Goal: Transaction & Acquisition: Purchase product/service

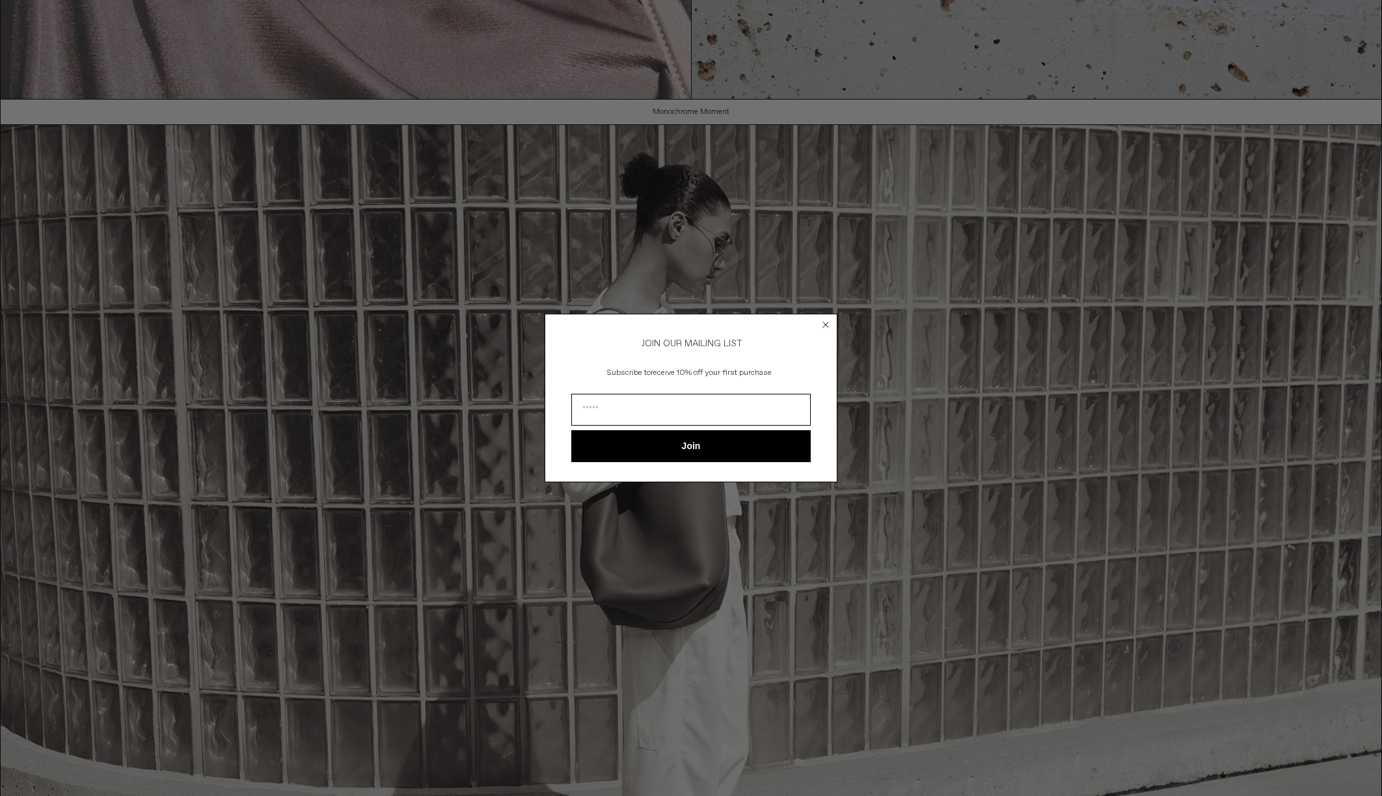
scroll to position [833, 0]
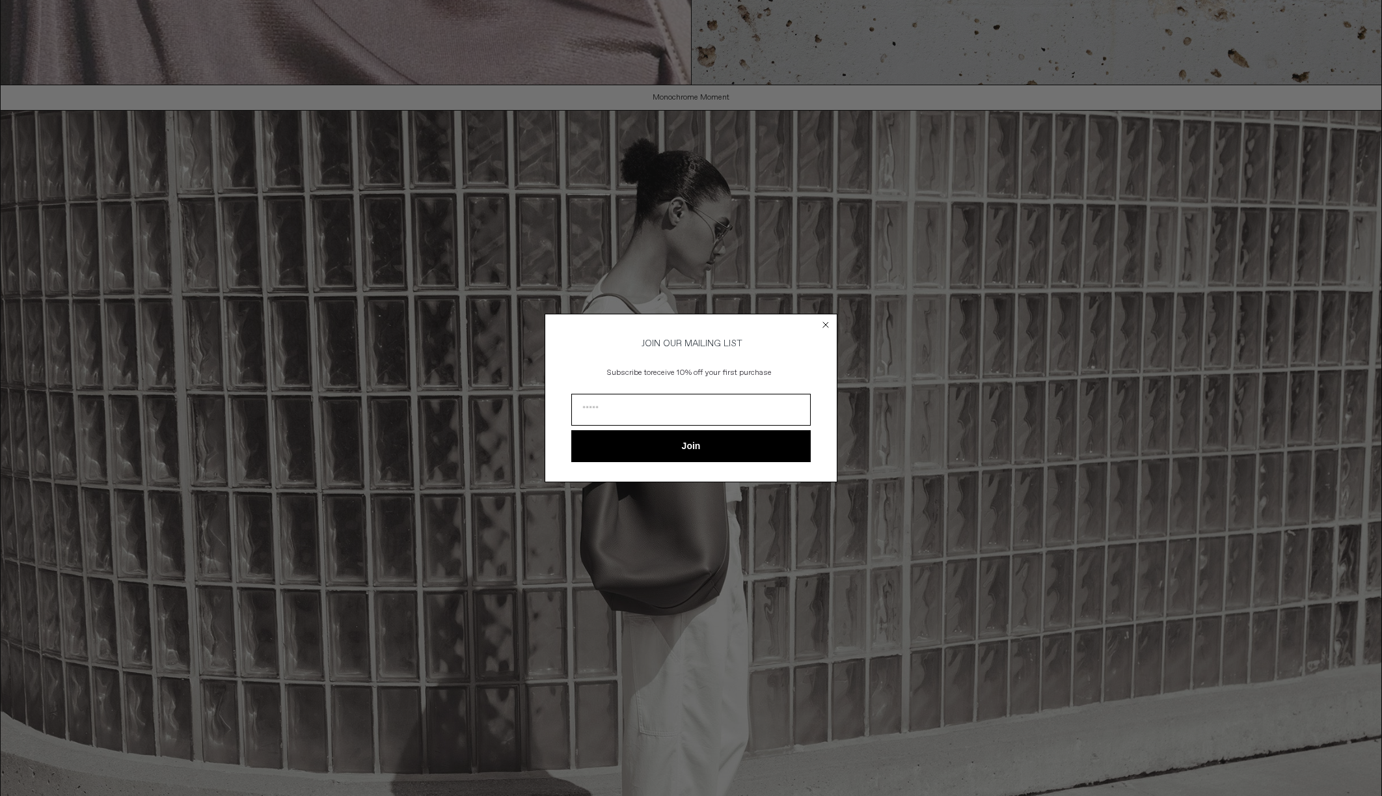
click at [830, 323] on circle "Close dialog" at bounding box center [826, 325] width 12 height 12
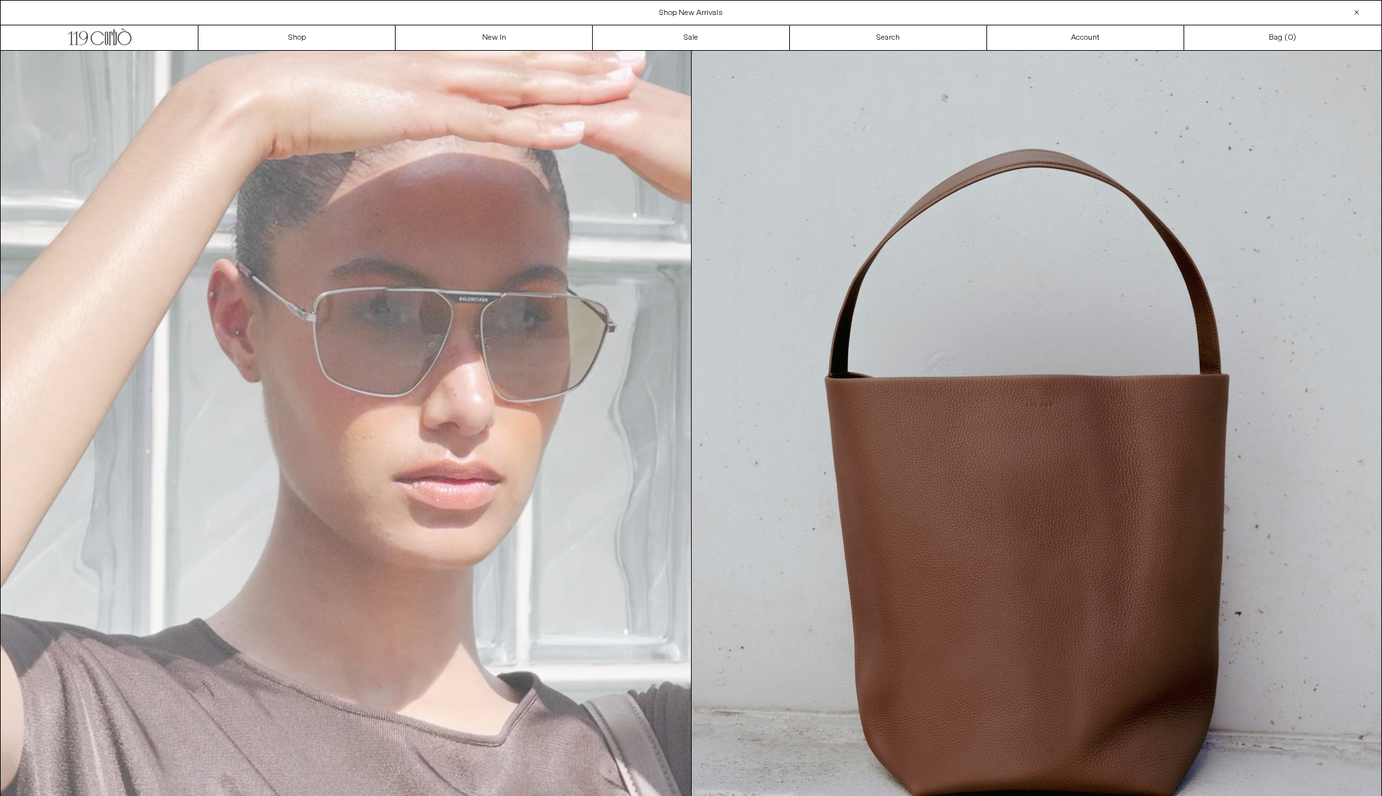
scroll to position [0, 0]
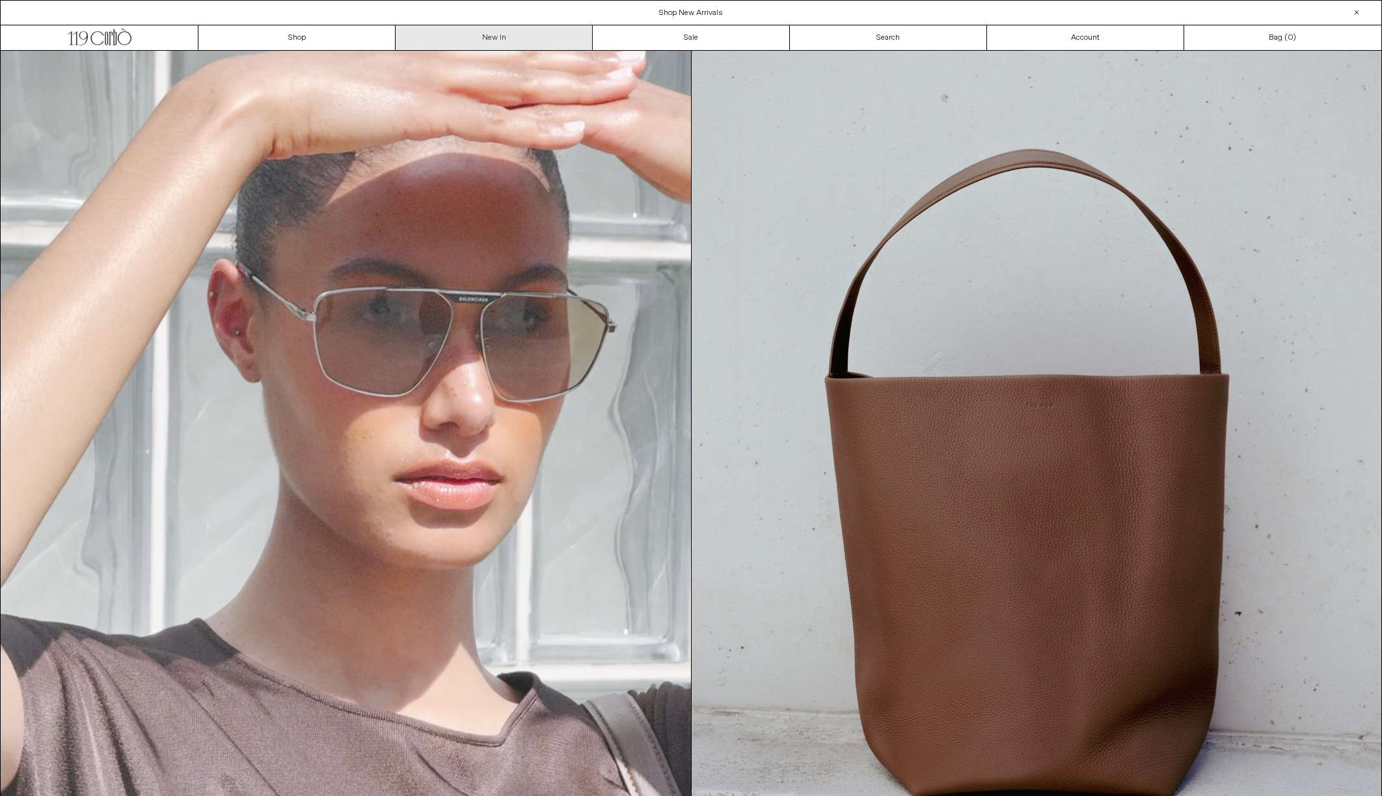
click at [483, 33] on link "New In" at bounding box center [494, 37] width 197 height 25
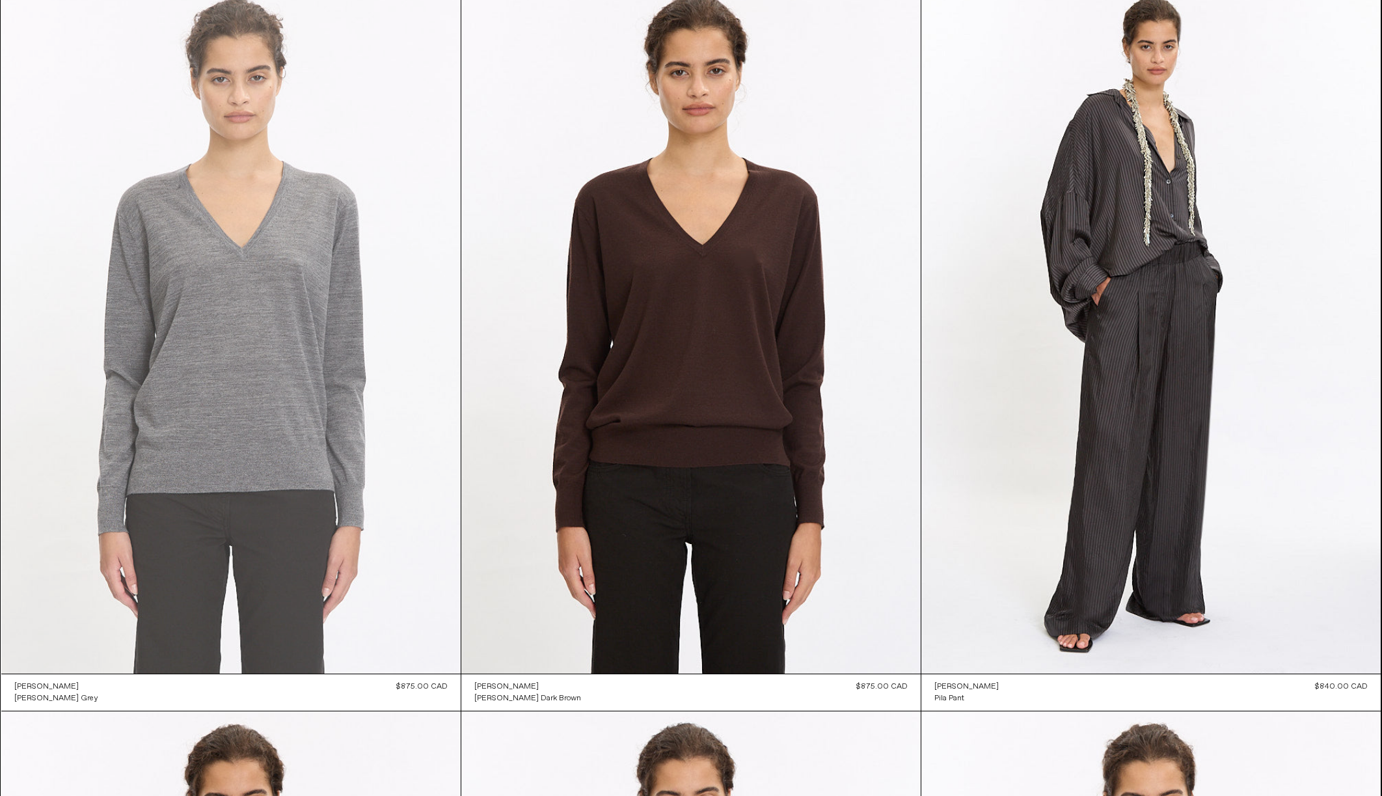
scroll to position [3001, 1]
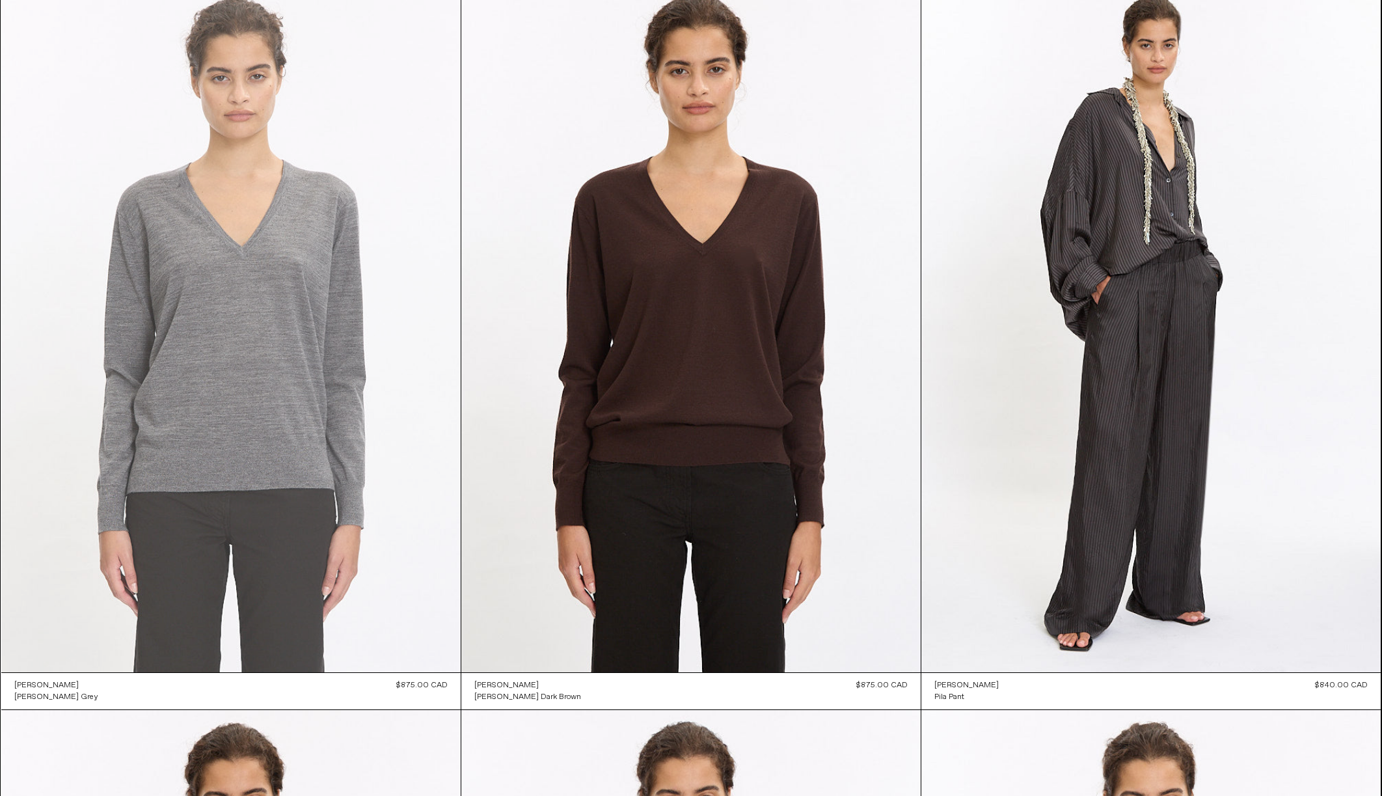
click at [205, 365] on at bounding box center [230, 327] width 459 height 689
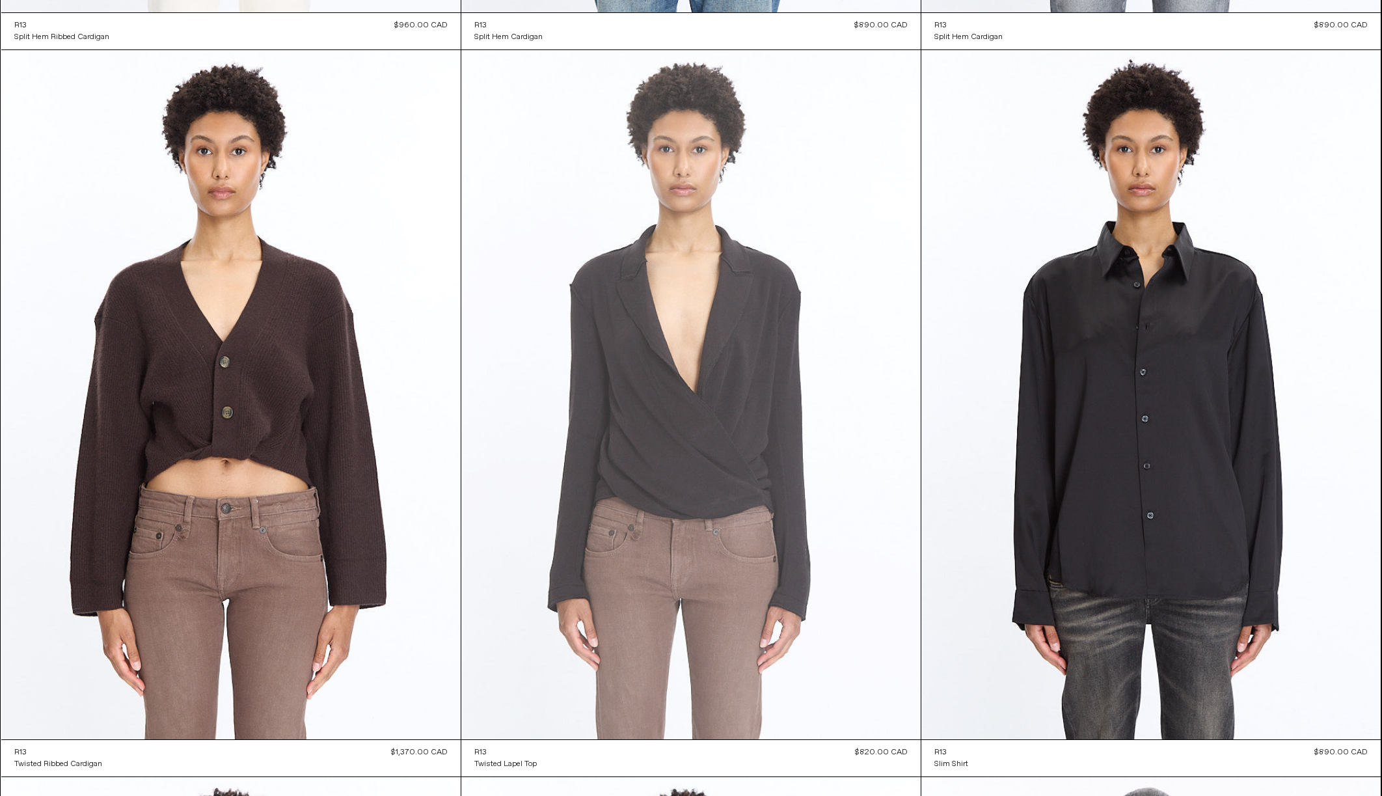
scroll to position [18964, 0]
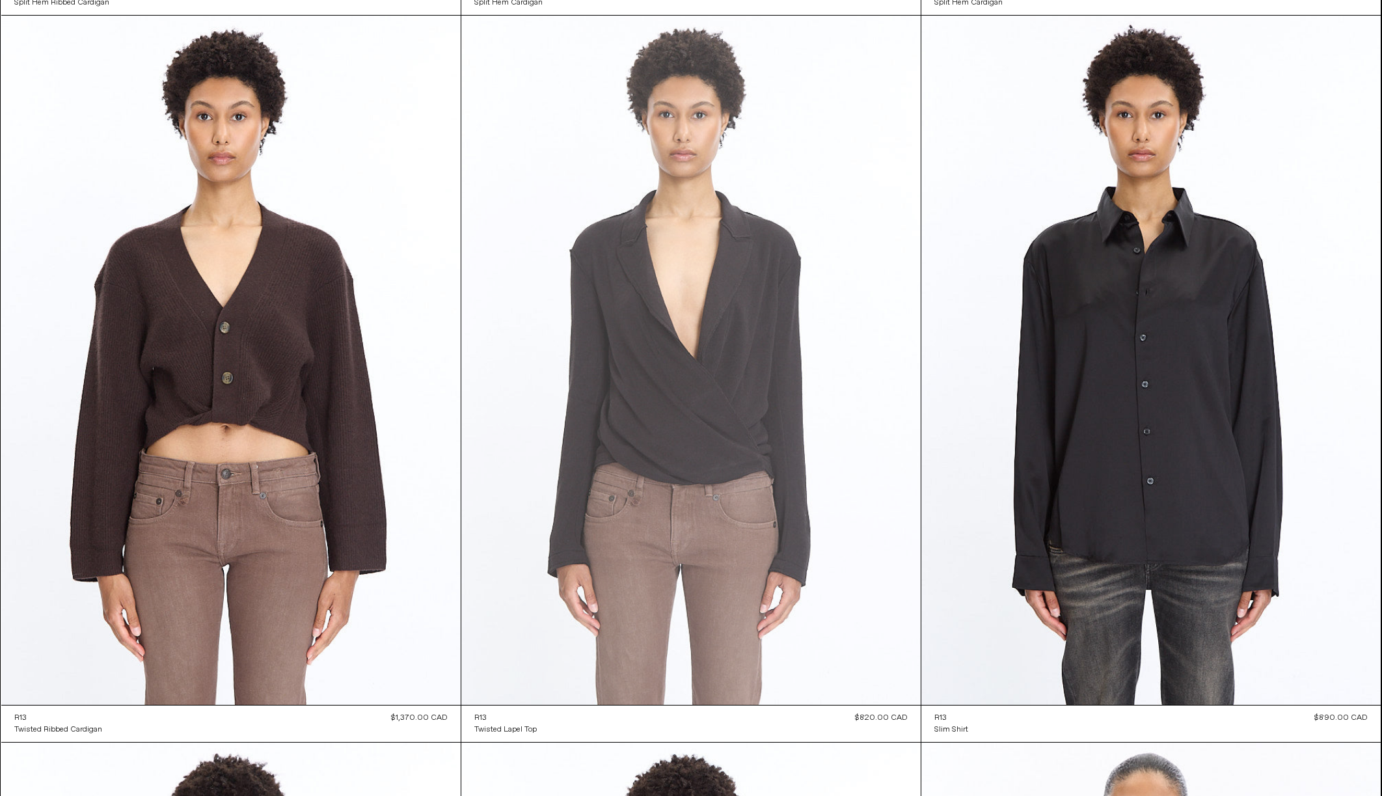
click at [631, 476] on at bounding box center [690, 360] width 459 height 689
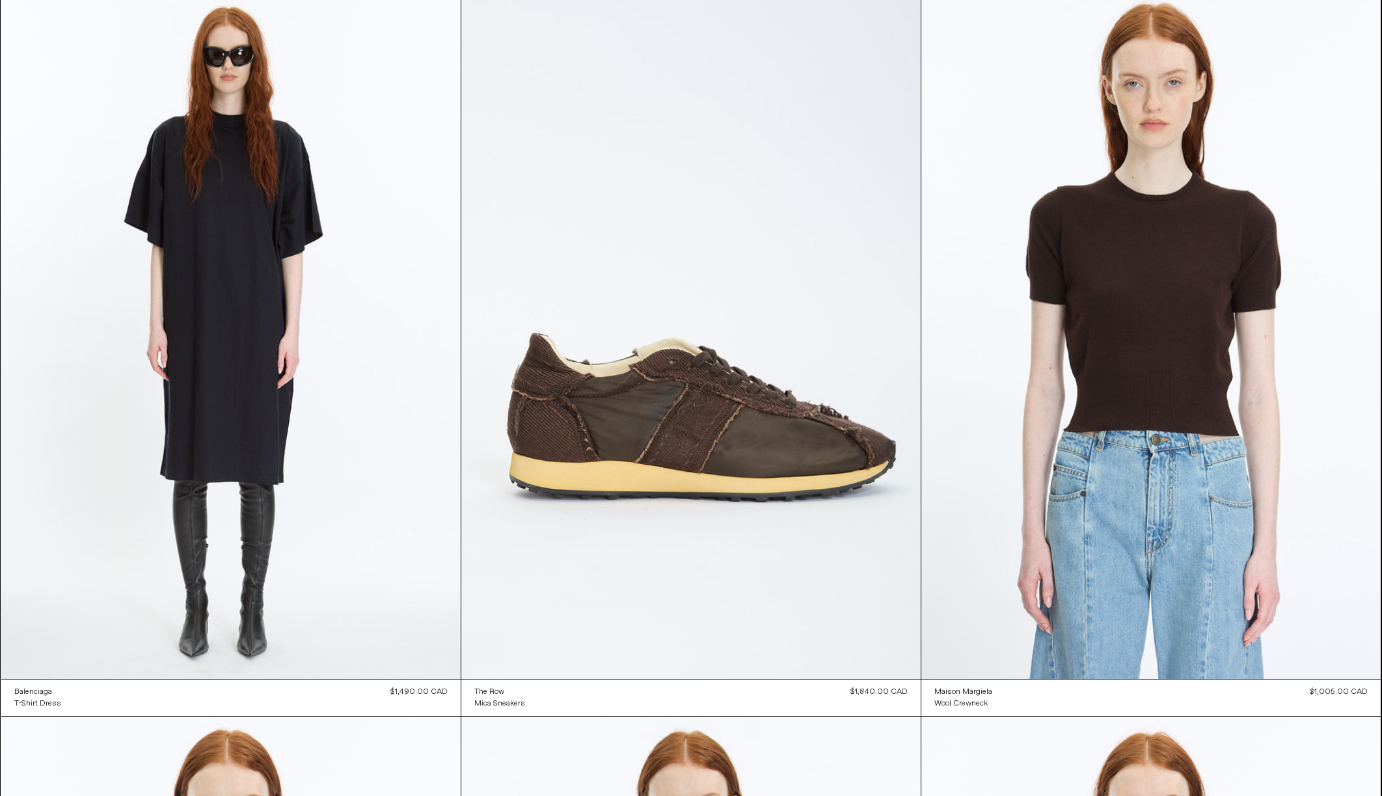
scroll to position [63409, 0]
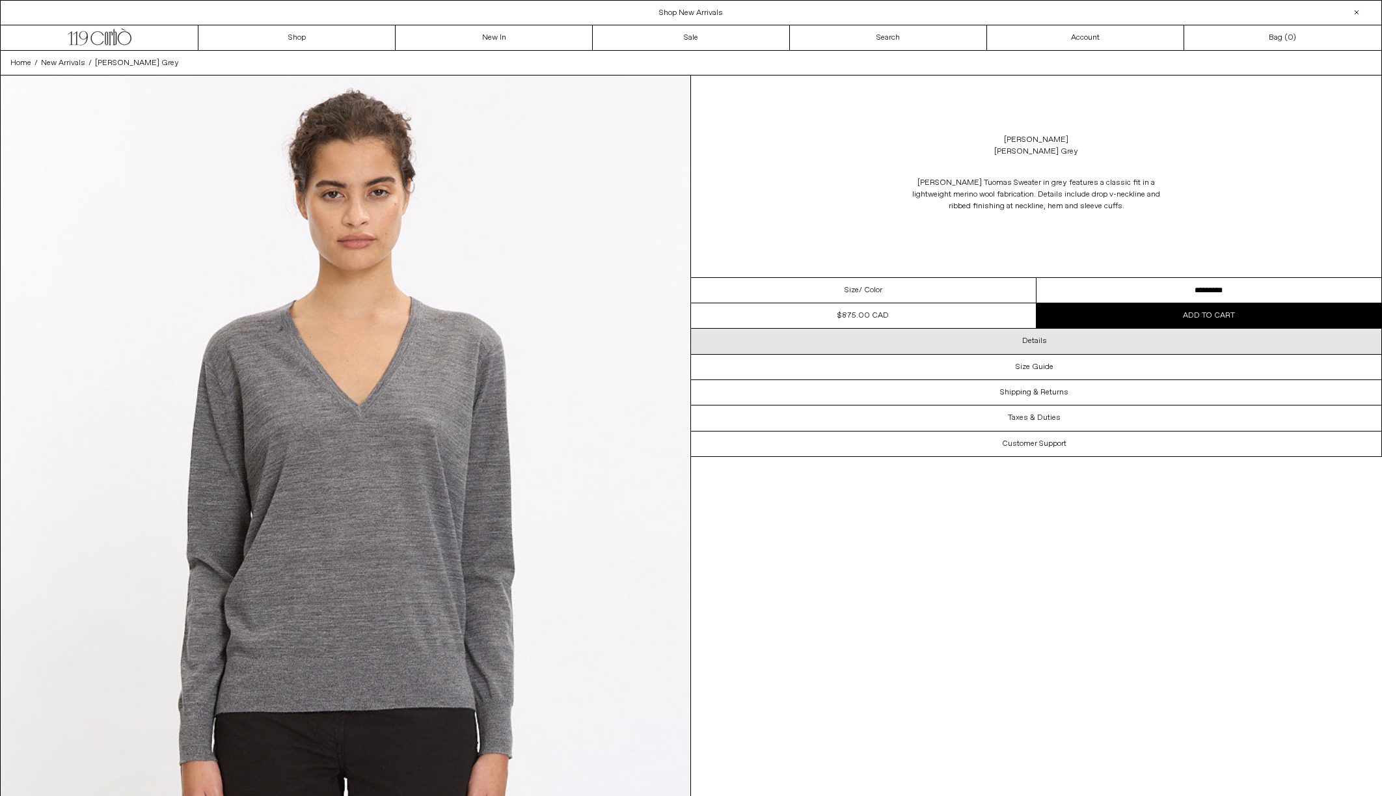
click at [987, 347] on div "Details" at bounding box center [1036, 341] width 690 height 25
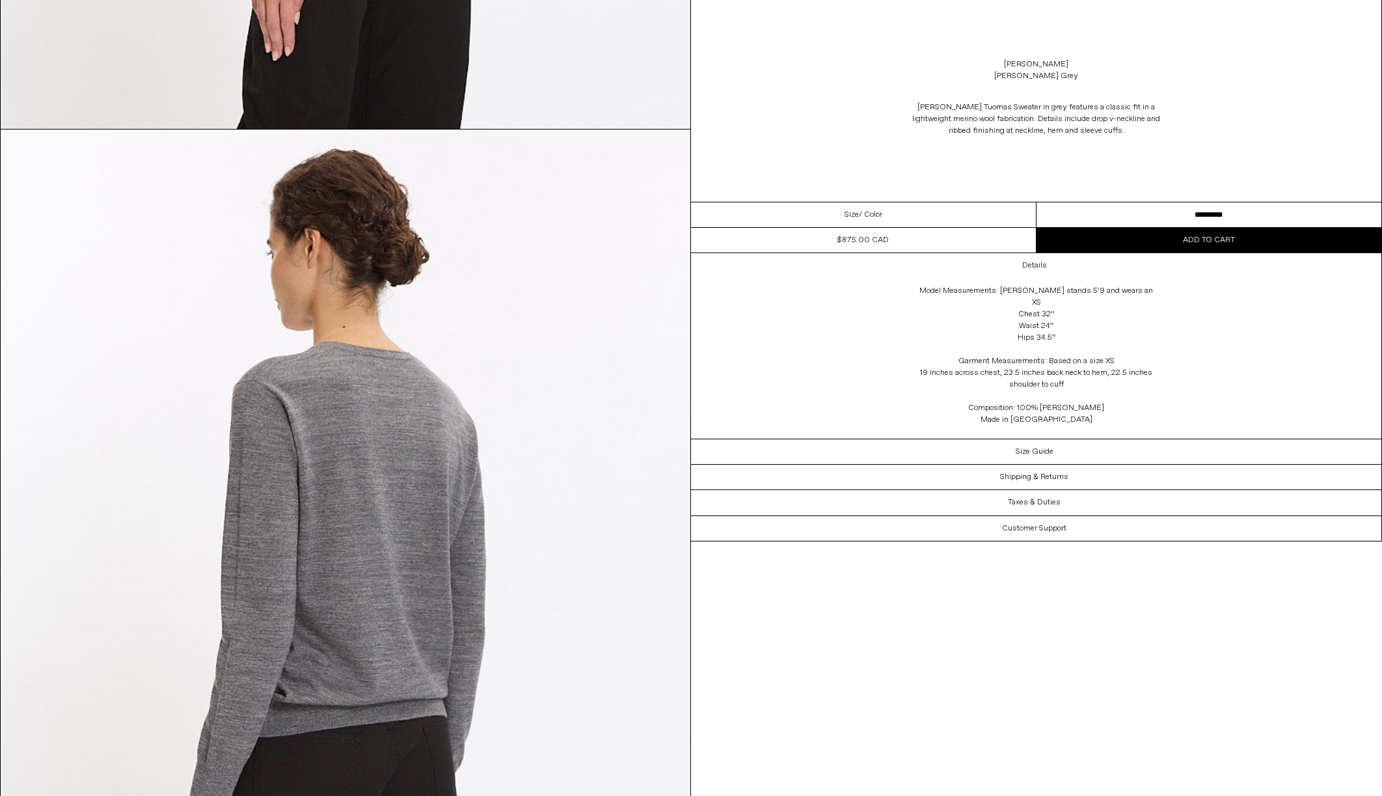
scroll to position [1677, 0]
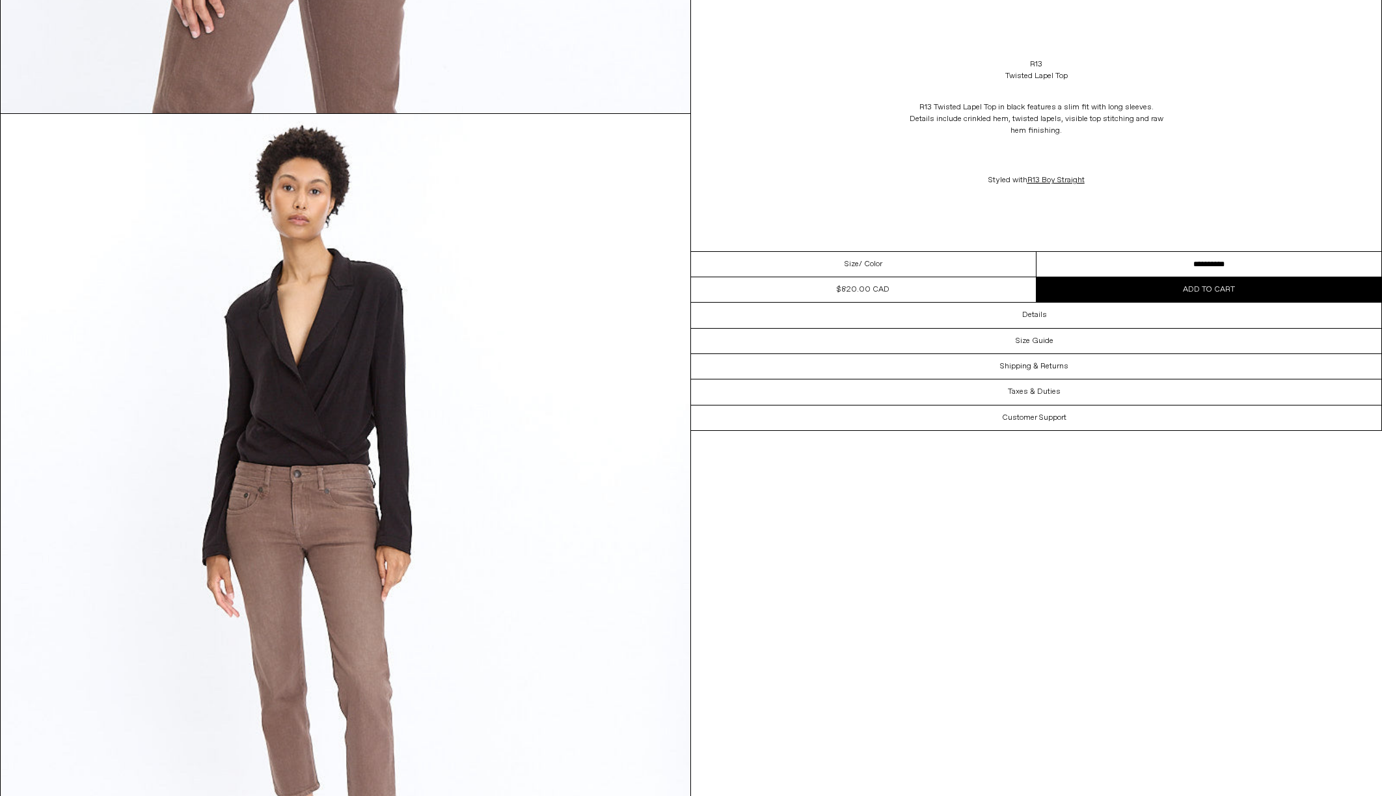
scroll to position [2596, 0]
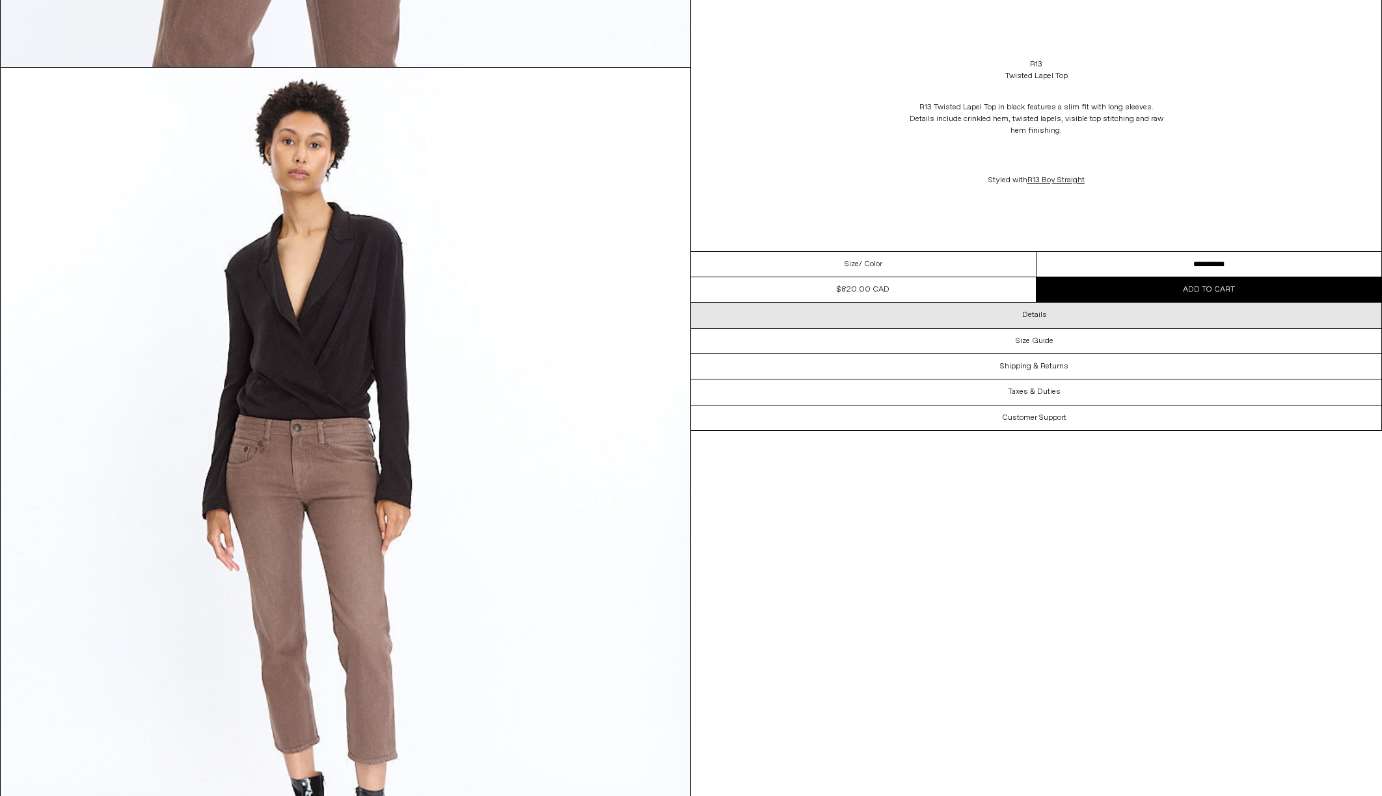
click at [1033, 316] on h3 "Details" at bounding box center [1034, 314] width 25 height 9
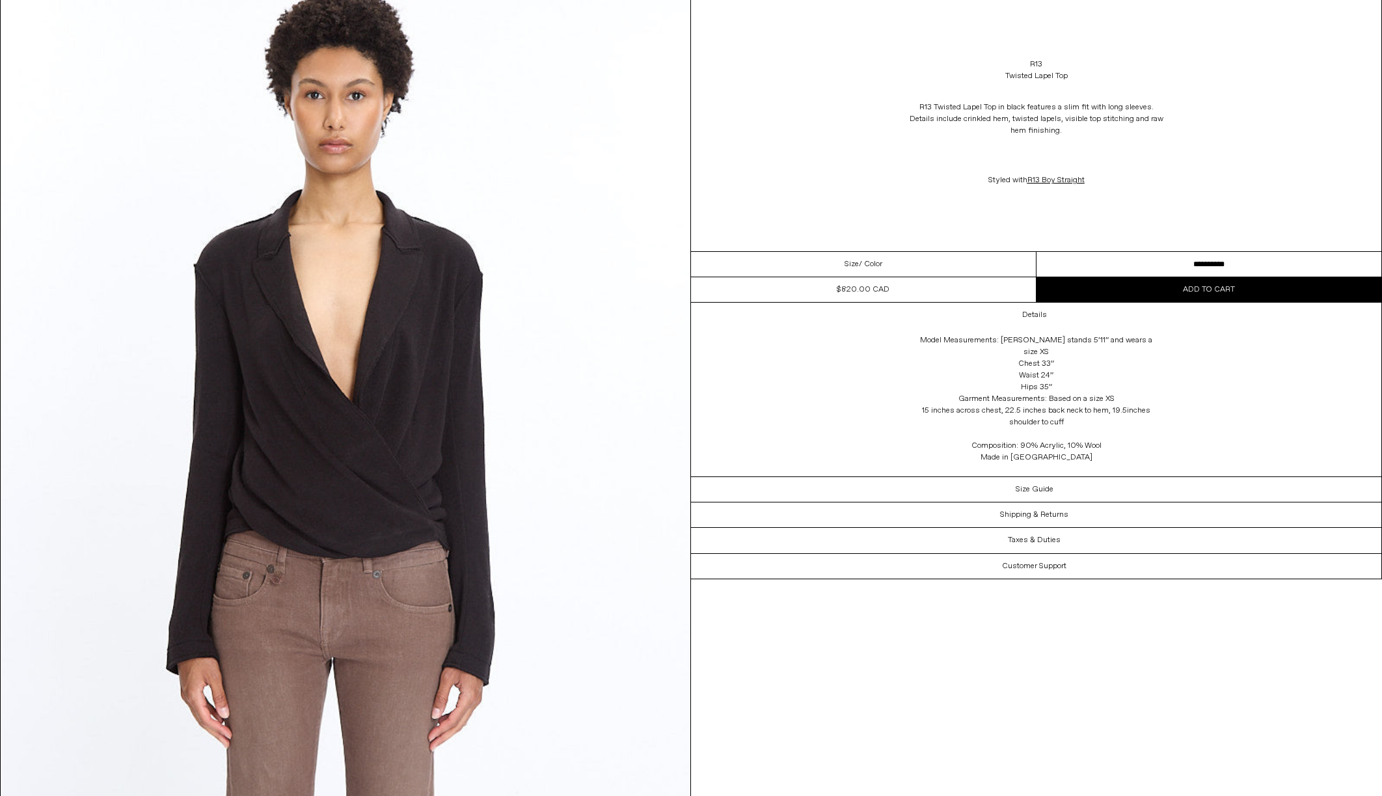
scroll to position [103, 0]
